Goal: Task Accomplishment & Management: Use online tool/utility

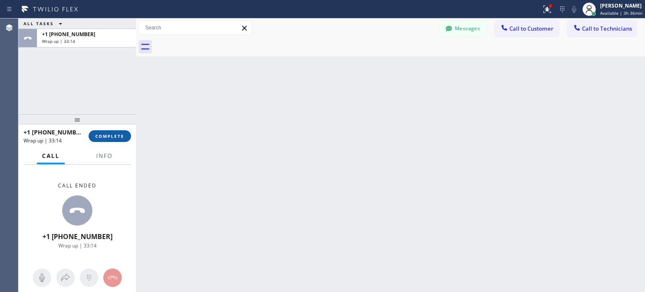
click at [111, 131] on button "COMPLETE" at bounding box center [110, 136] width 42 height 12
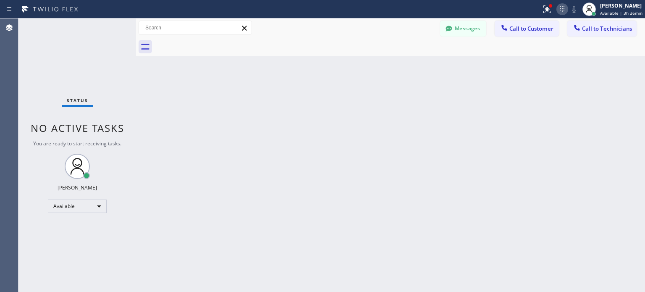
click at [565, 10] on icon at bounding box center [562, 9] width 10 height 10
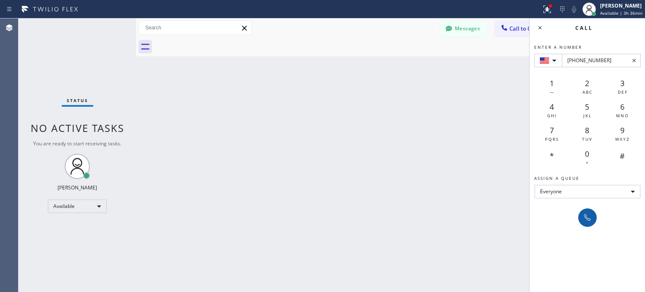
type input "[PHONE_NUMBER]"
click at [588, 217] on icon at bounding box center [587, 217] width 10 height 10
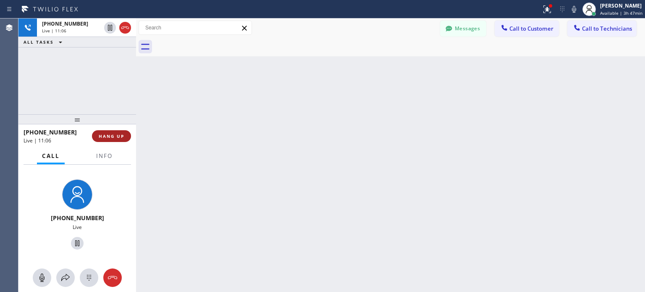
click at [115, 133] on span "HANG UP" at bounding box center [112, 136] width 26 height 6
click at [115, 135] on span "HANG UP" at bounding box center [112, 136] width 26 height 6
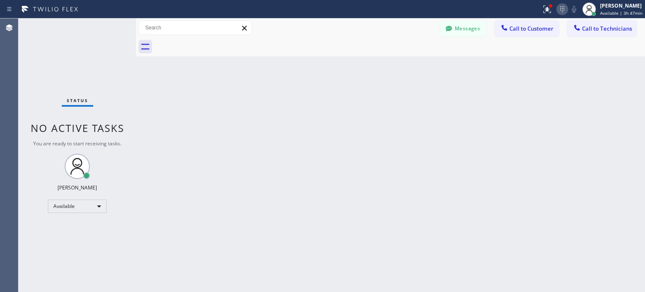
click at [565, 9] on icon at bounding box center [562, 9] width 10 height 10
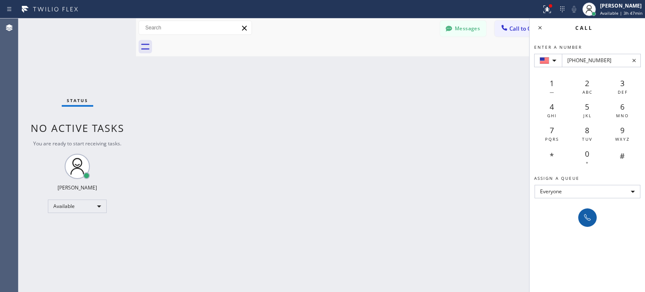
type input "[PHONE_NUMBER]"
drag, startPoint x: 584, startPoint y: 218, endPoint x: 580, endPoint y: 214, distance: 6.2
click at [584, 218] on icon at bounding box center [587, 217] width 10 height 10
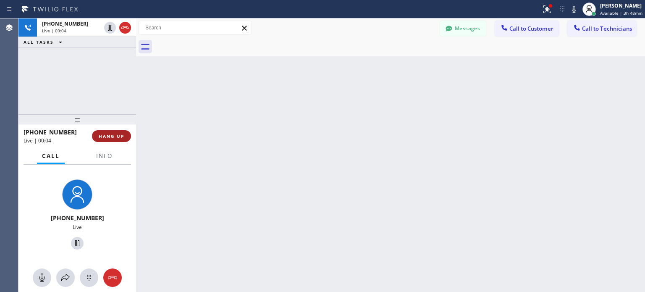
click at [119, 134] on span "HANG UP" at bounding box center [112, 136] width 26 height 6
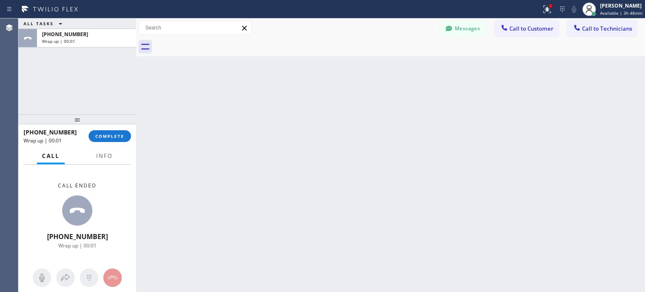
drag, startPoint x: 118, startPoint y: 137, endPoint x: 250, endPoint y: 18, distance: 178.3
click at [120, 136] on span "COMPLETE" at bounding box center [109, 136] width 29 height 6
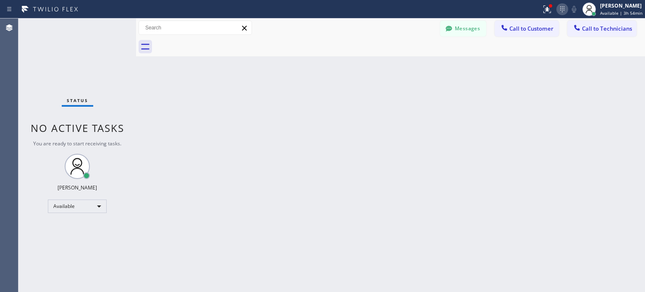
click at [559, 11] on icon at bounding box center [562, 9] width 10 height 10
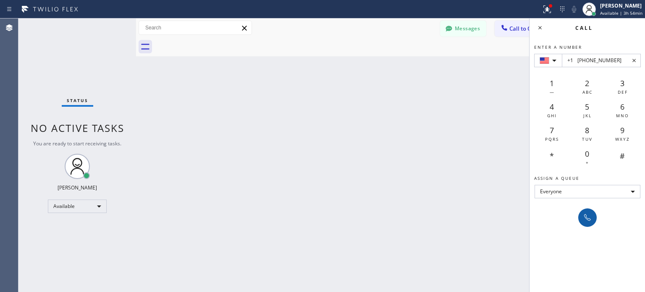
type input "+1 [PHONE_NUMBER]"
click at [582, 222] on icon at bounding box center [587, 217] width 10 height 10
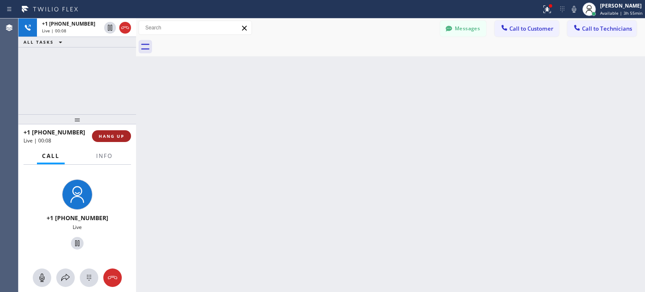
click at [114, 134] on span "HANG UP" at bounding box center [112, 136] width 26 height 6
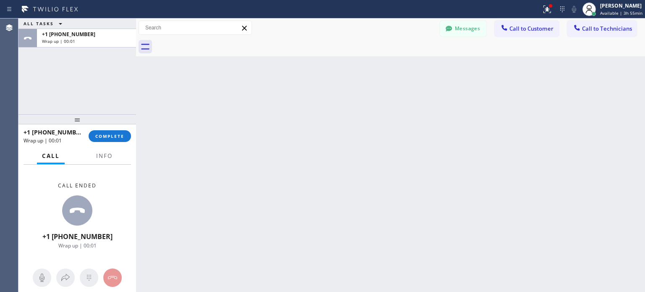
click at [122, 139] on button "COMPLETE" at bounding box center [110, 136] width 42 height 12
